Goal: Obtain resource: Obtain resource

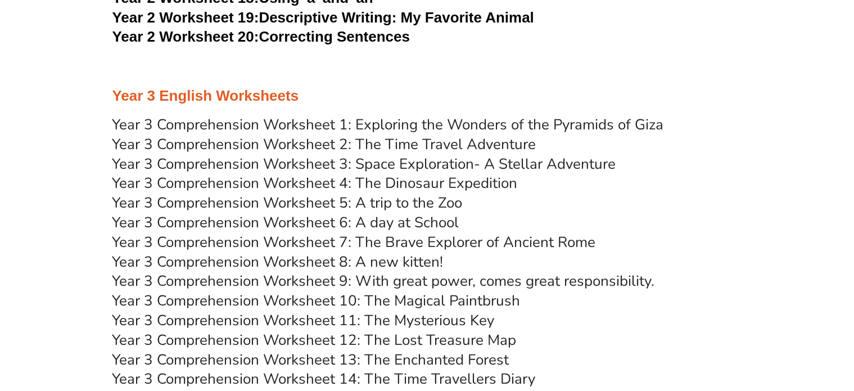
scroll to position [3125, 0]
click at [373, 121] on link "Year 3 Comprehension Worksheet 1: Exploring the Wonders of the Pyramids of Giza" at bounding box center [388, 124] width 552 height 20
click at [361, 152] on link "Year 3 Comprehension Worksheet 2: The Time Travel Adventure" at bounding box center [324, 144] width 424 height 20
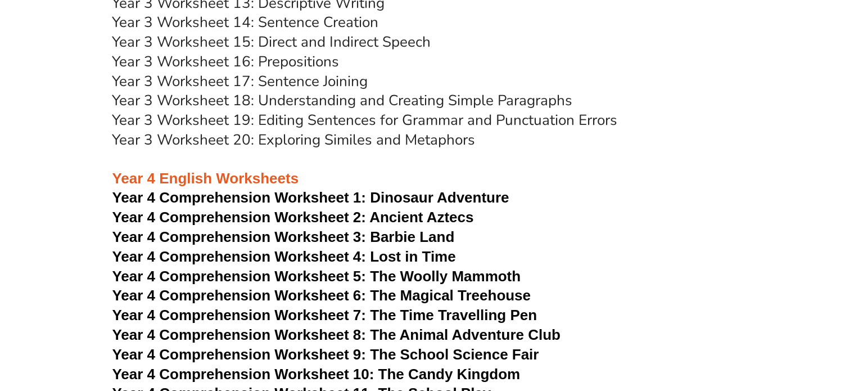
scroll to position [3874, 0]
click at [379, 215] on span "Year 4 Comprehension Worksheet 2: Ancient Aztecs" at bounding box center [293, 216] width 362 height 17
click at [358, 193] on span "Year 4 Comprehension Worksheet 1:" at bounding box center [239, 196] width 254 height 17
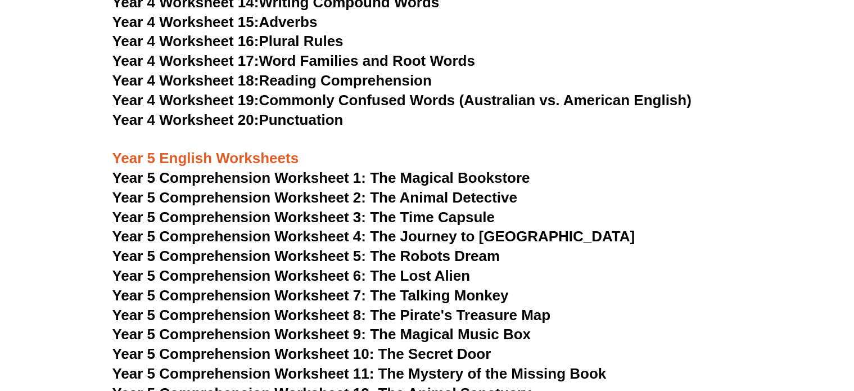
scroll to position [4713, 0]
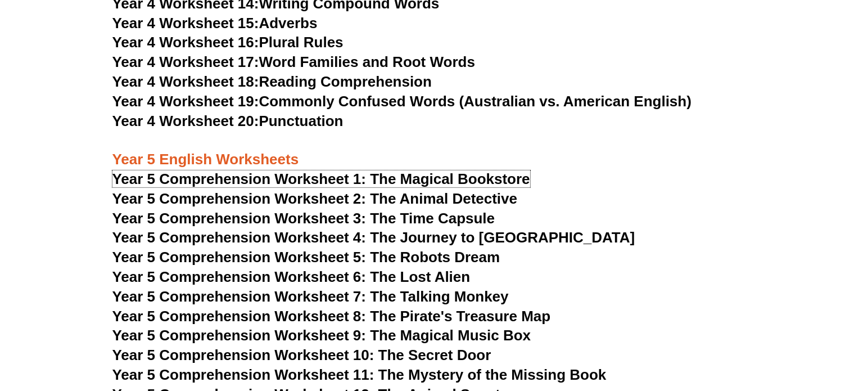
click at [394, 179] on span "Year 5 Comprehension Worksheet 1: The Magical Bookstore" at bounding box center [321, 178] width 418 height 17
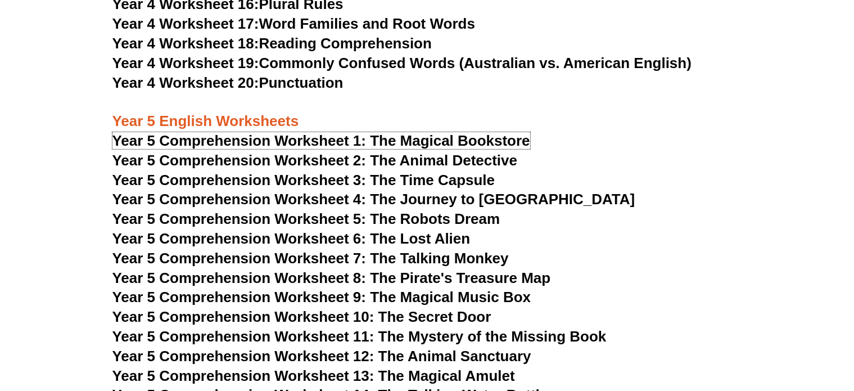
scroll to position [4753, 0]
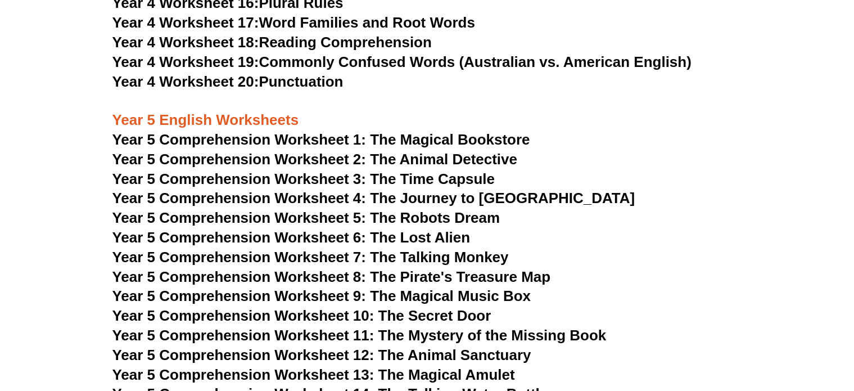
click at [504, 164] on span "Year 5 Comprehension Worksheet 2: The Animal Detective" at bounding box center [315, 159] width 406 height 17
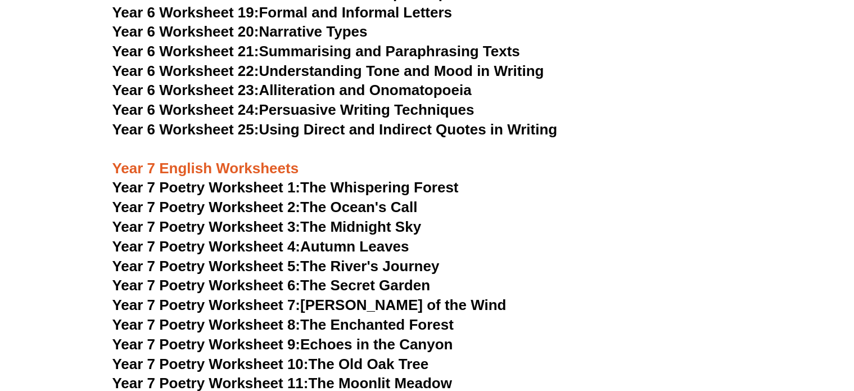
scroll to position [6395, 0]
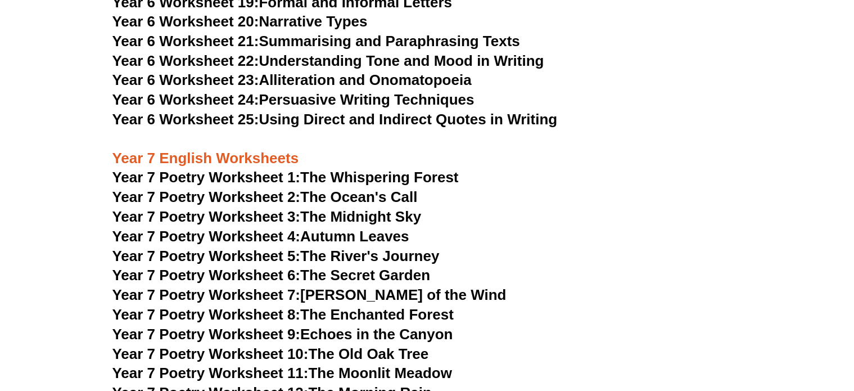
click at [552, 228] on h3 "Year 7 Poetry Worksheet 4: Autumn Leaves" at bounding box center [427, 237] width 630 height 19
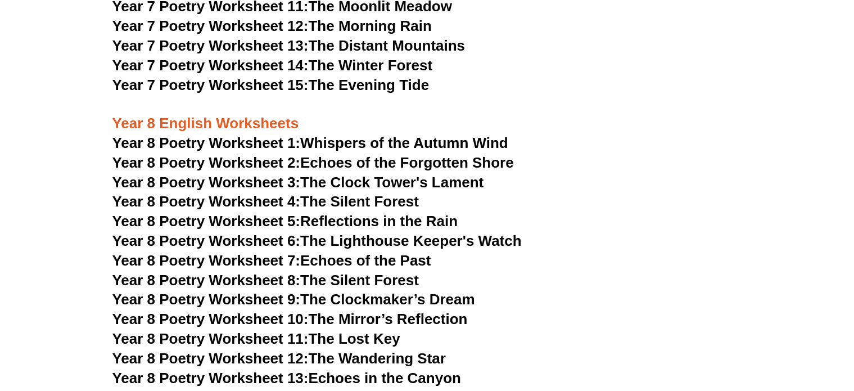
scroll to position [6758, 0]
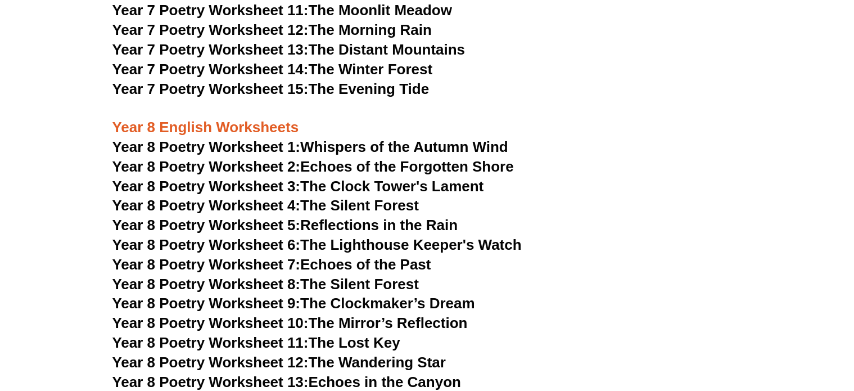
click at [390, 138] on link "Year 8 Poetry Worksheet 1: Whispers of the Autumn Wind" at bounding box center [310, 146] width 396 height 17
click at [424, 158] on link "Year 8 Poetry Worksheet 2: Echoes of the Forgotten Shore" at bounding box center [313, 166] width 402 height 17
